Goal: Task Accomplishment & Management: Use online tool/utility

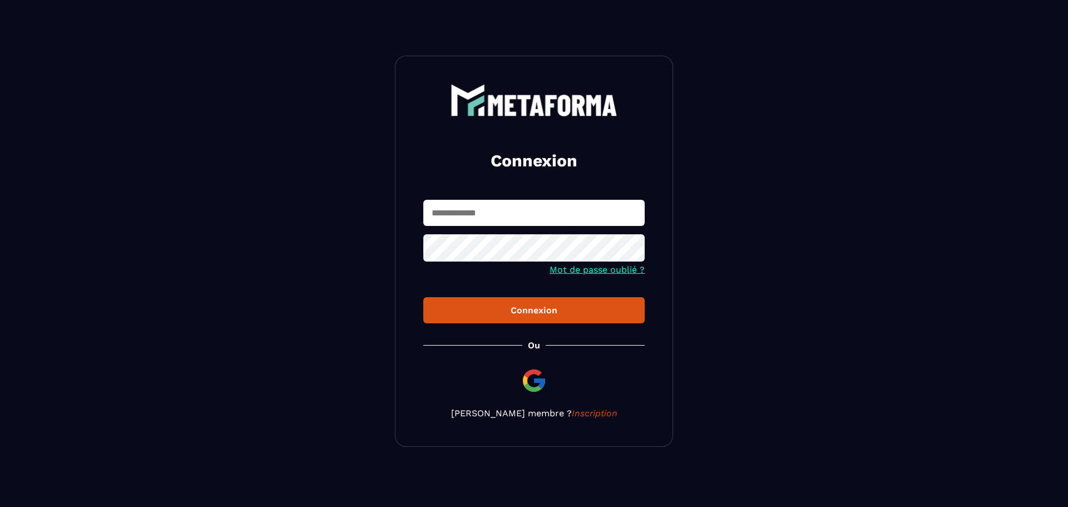
type input "**********"
click at [634, 251] on icon at bounding box center [632, 249] width 13 height 13
click at [536, 299] on button "Connexion" at bounding box center [533, 310] width 221 height 26
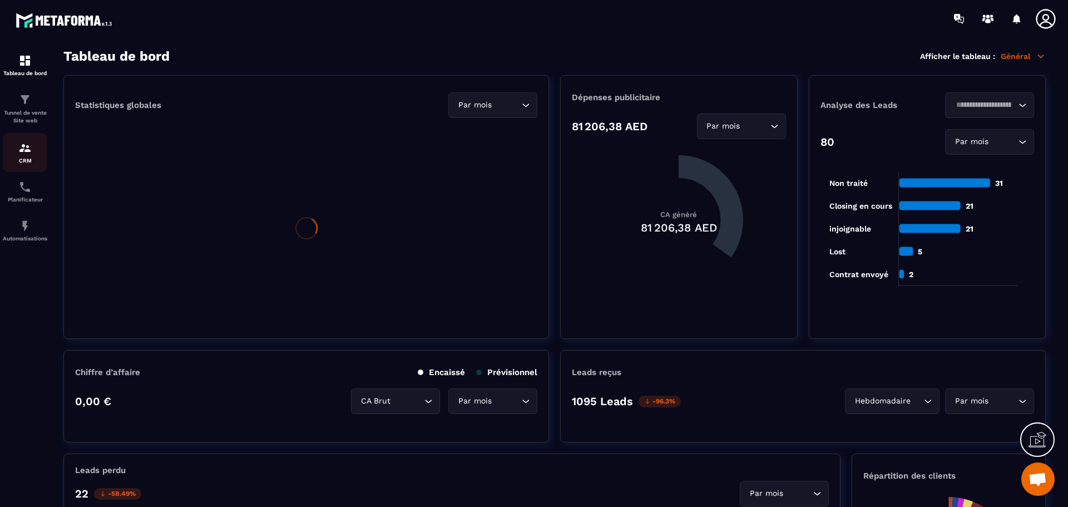
click at [17, 154] on div "CRM" at bounding box center [25, 152] width 45 height 22
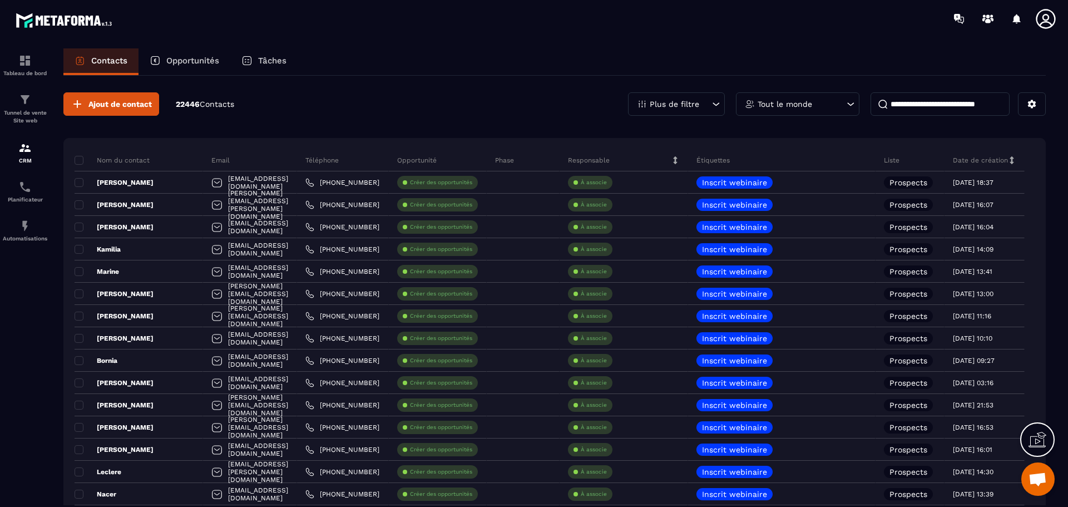
click at [191, 59] on p "Opportunités" at bounding box center [192, 61] width 53 height 10
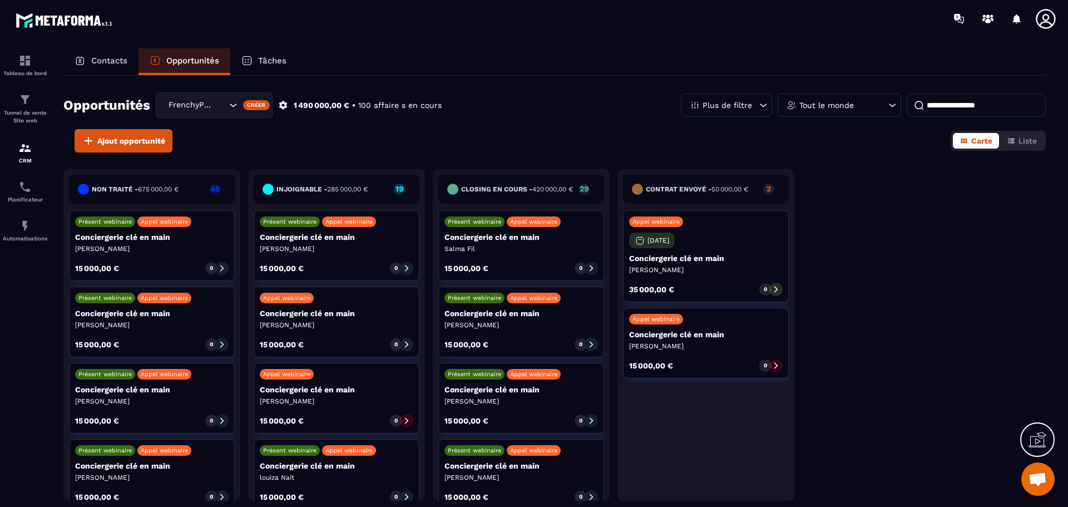
click at [260, 58] on p "Tâches" at bounding box center [272, 61] width 28 height 10
